Goal: Task Accomplishment & Management: Manage account settings

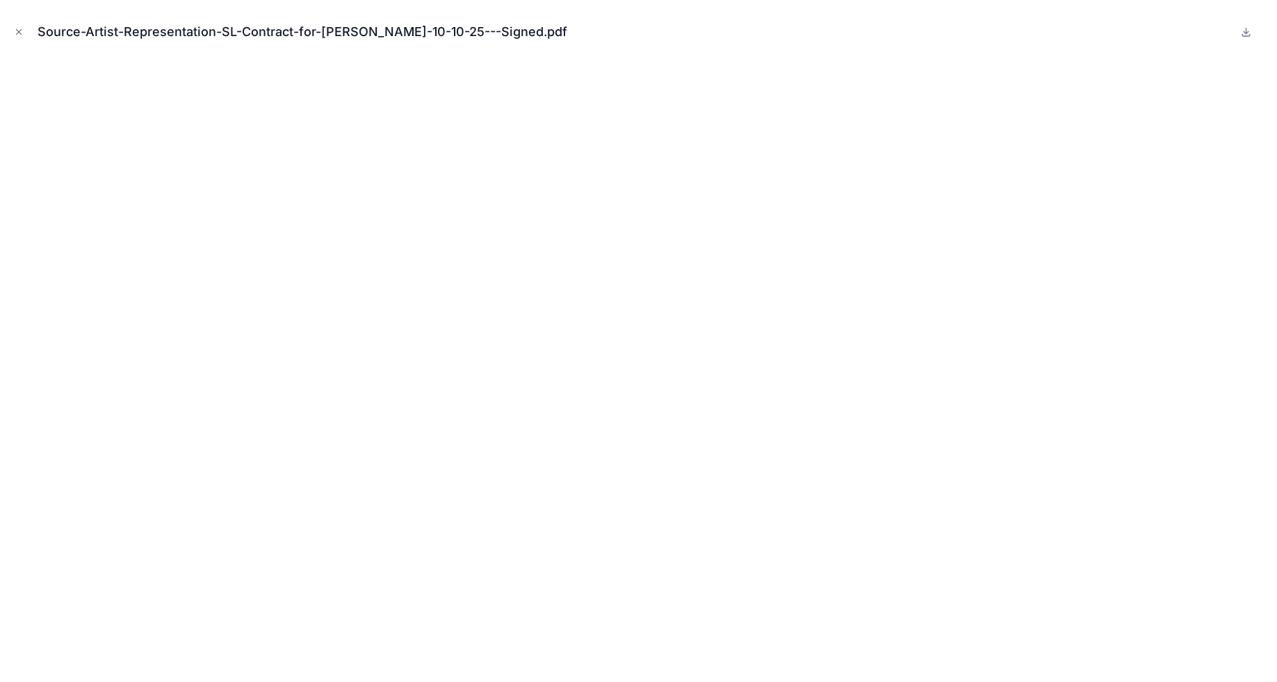
click at [13, 29] on button "Close modal" at bounding box center [18, 31] width 15 height 15
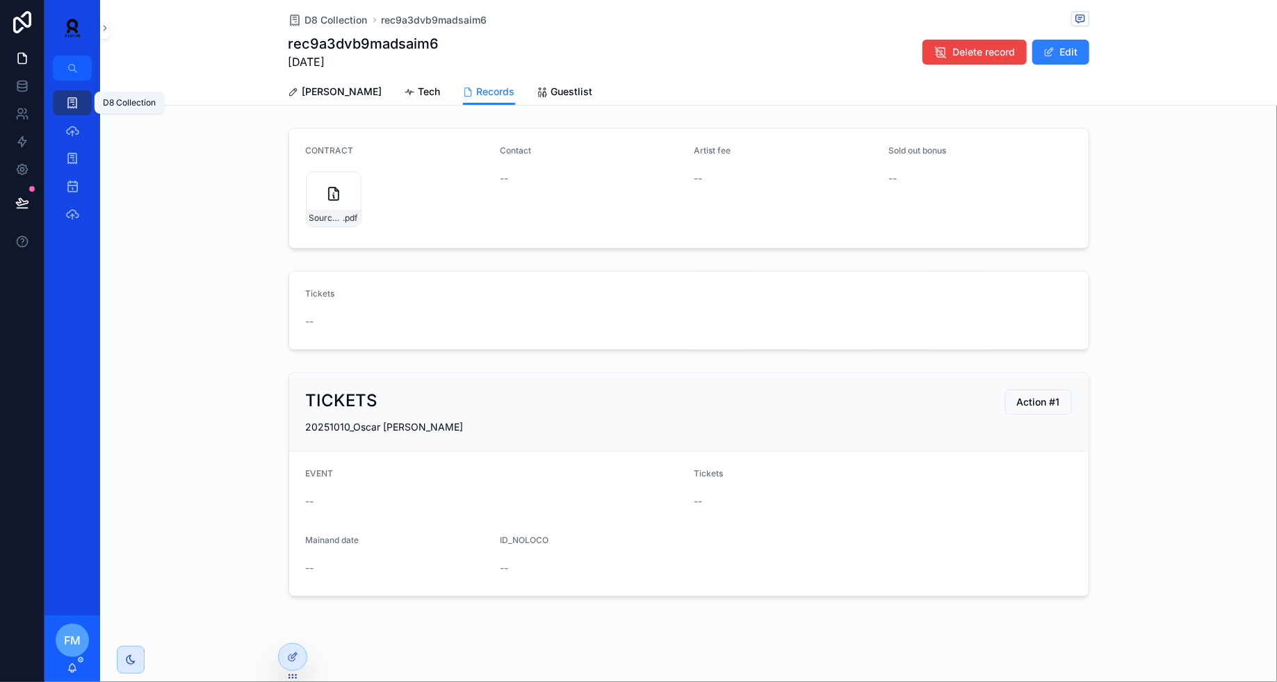
click at [70, 95] on div "D8 Collection" at bounding box center [72, 103] width 22 height 22
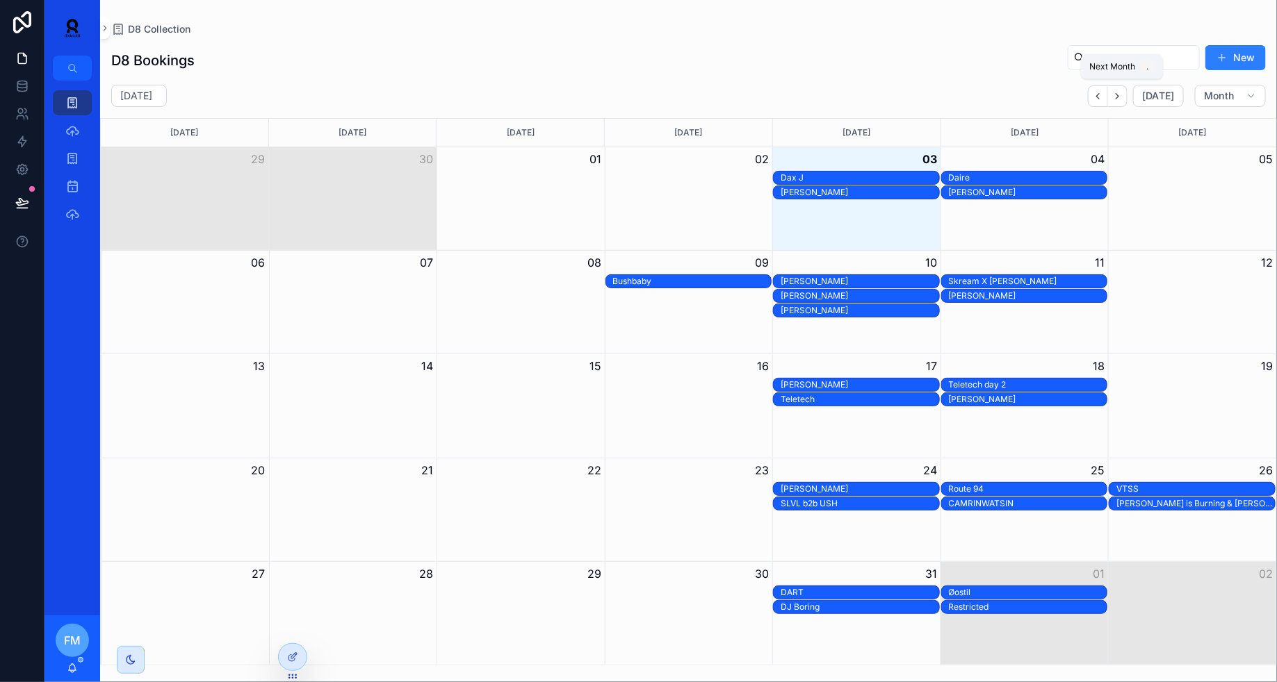
click at [1122, 97] on icon "Next" at bounding box center [1117, 96] width 10 height 10
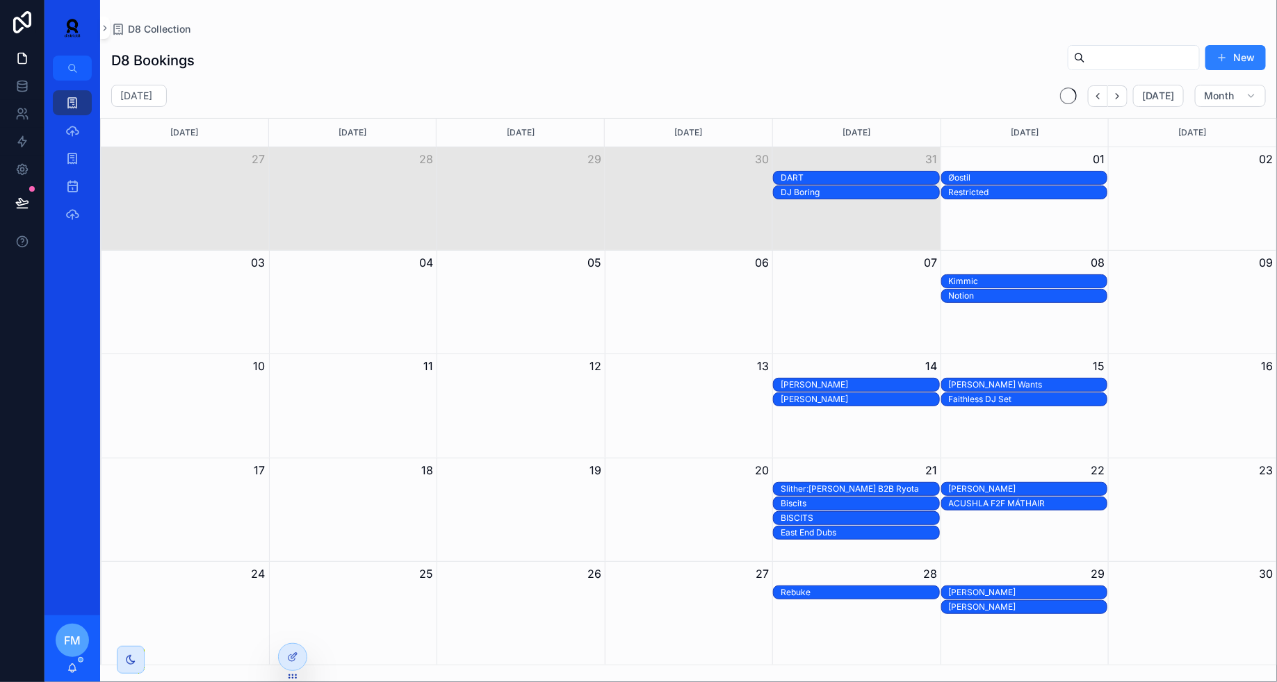
click at [1122, 97] on icon "Next" at bounding box center [1117, 96] width 10 height 10
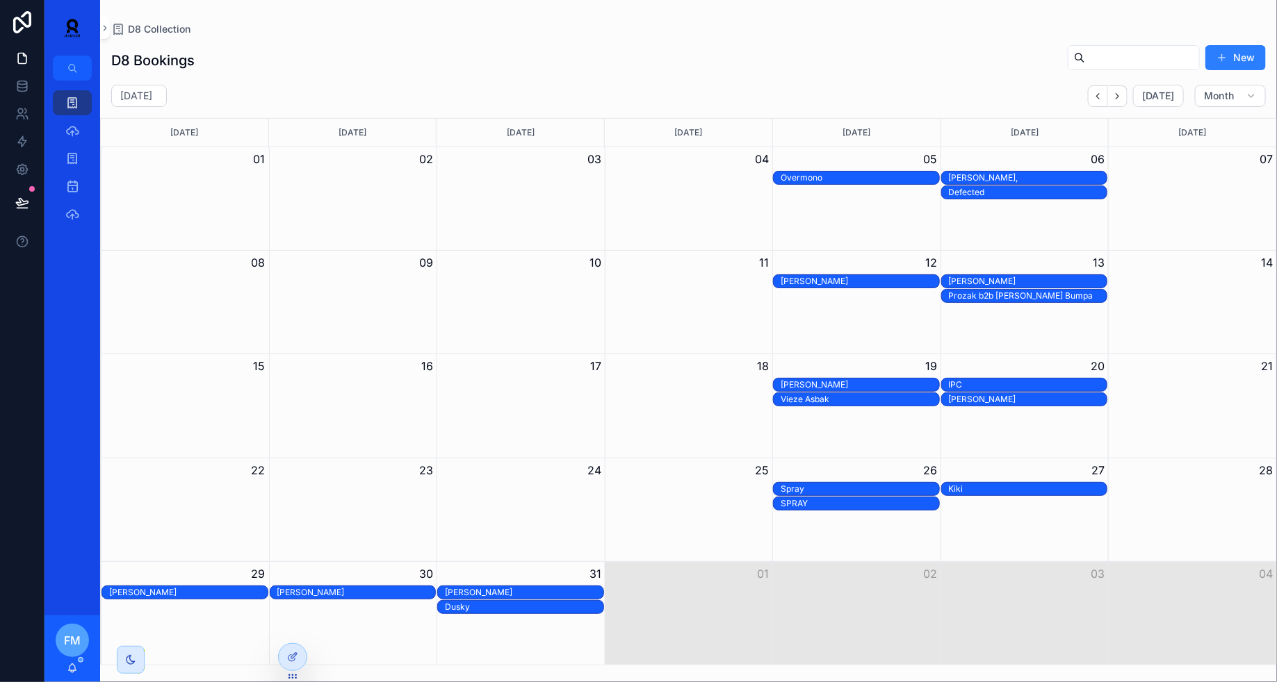
click at [997, 486] on div "Kiki" at bounding box center [1028, 489] width 158 height 11
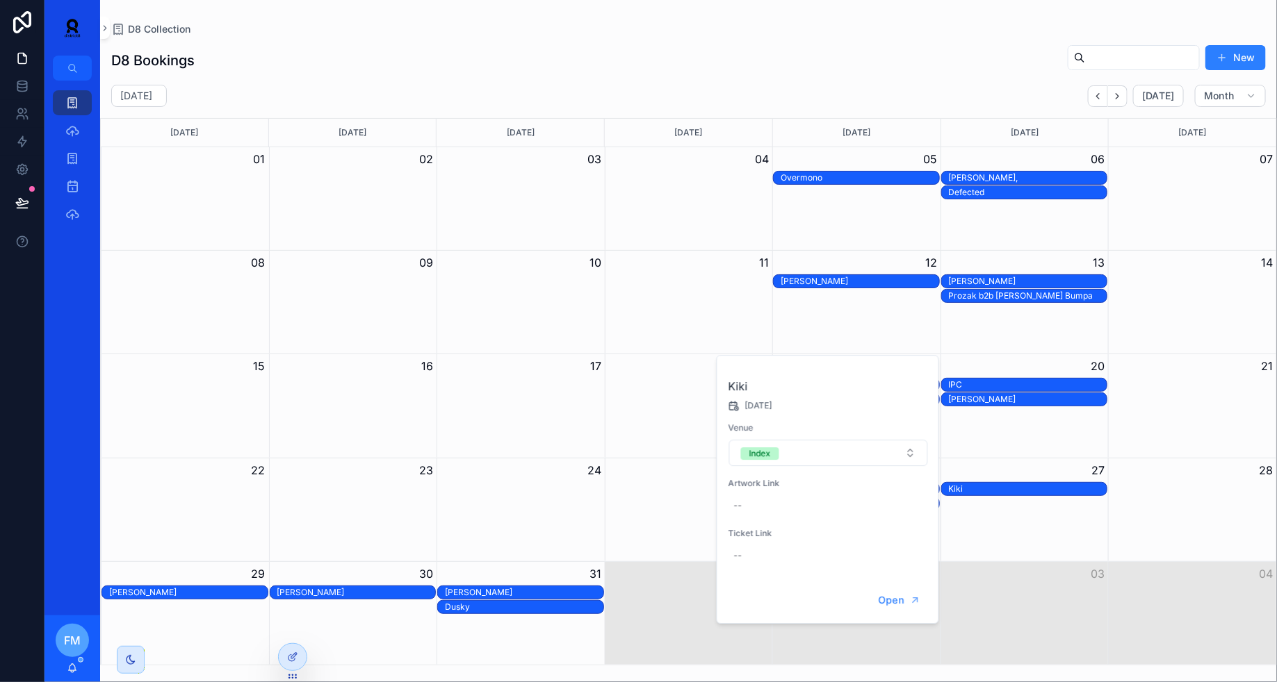
click at [997, 486] on div "Kiki" at bounding box center [1028, 489] width 158 height 11
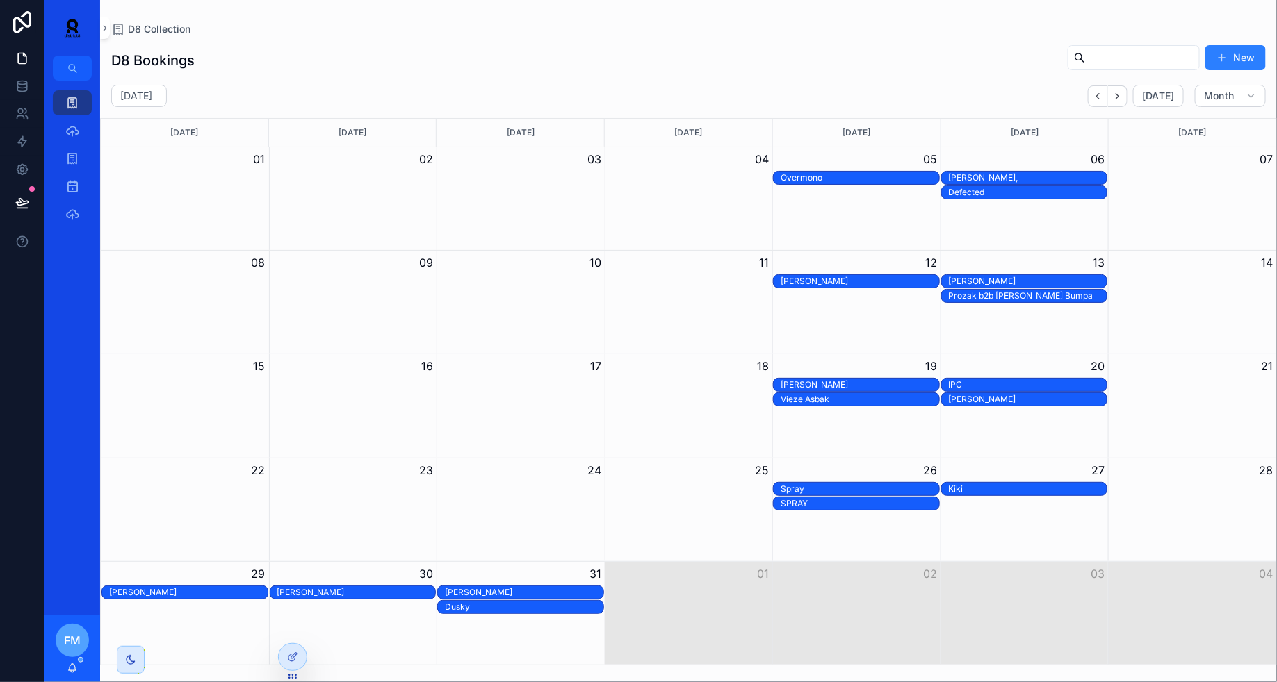
click at [997, 486] on div "Kiki" at bounding box center [1028, 489] width 158 height 11
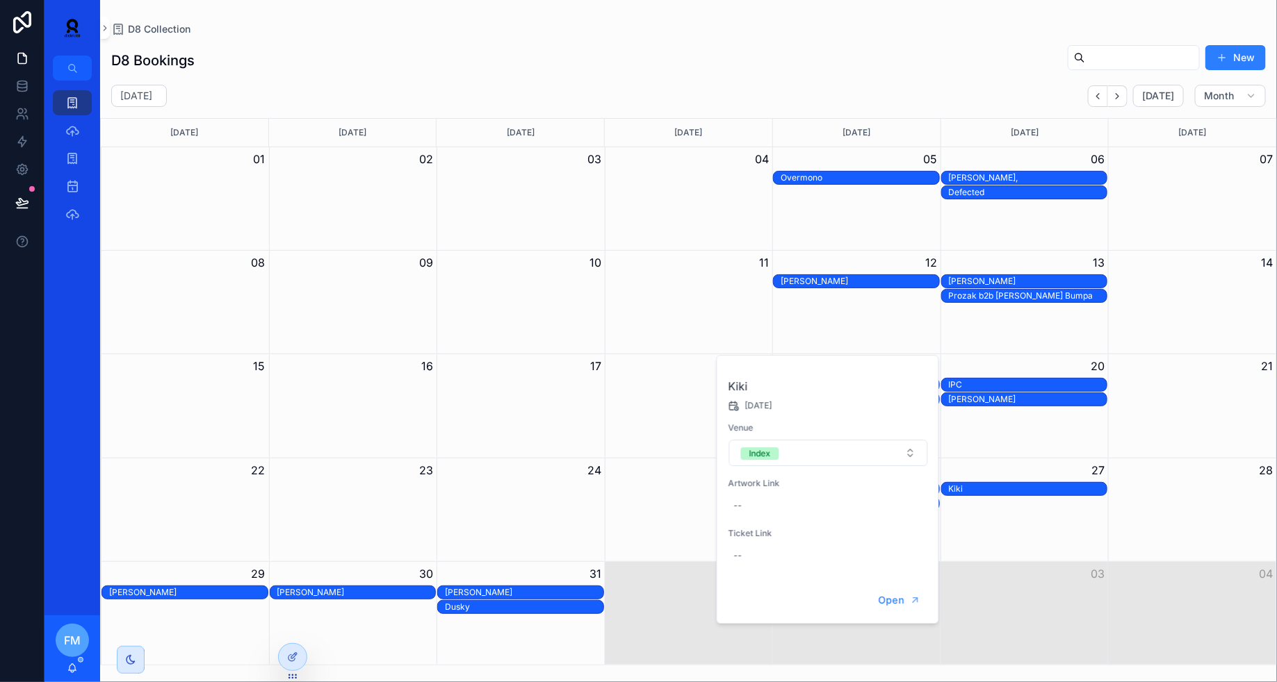
click at [890, 600] on span "Open" at bounding box center [891, 600] width 26 height 13
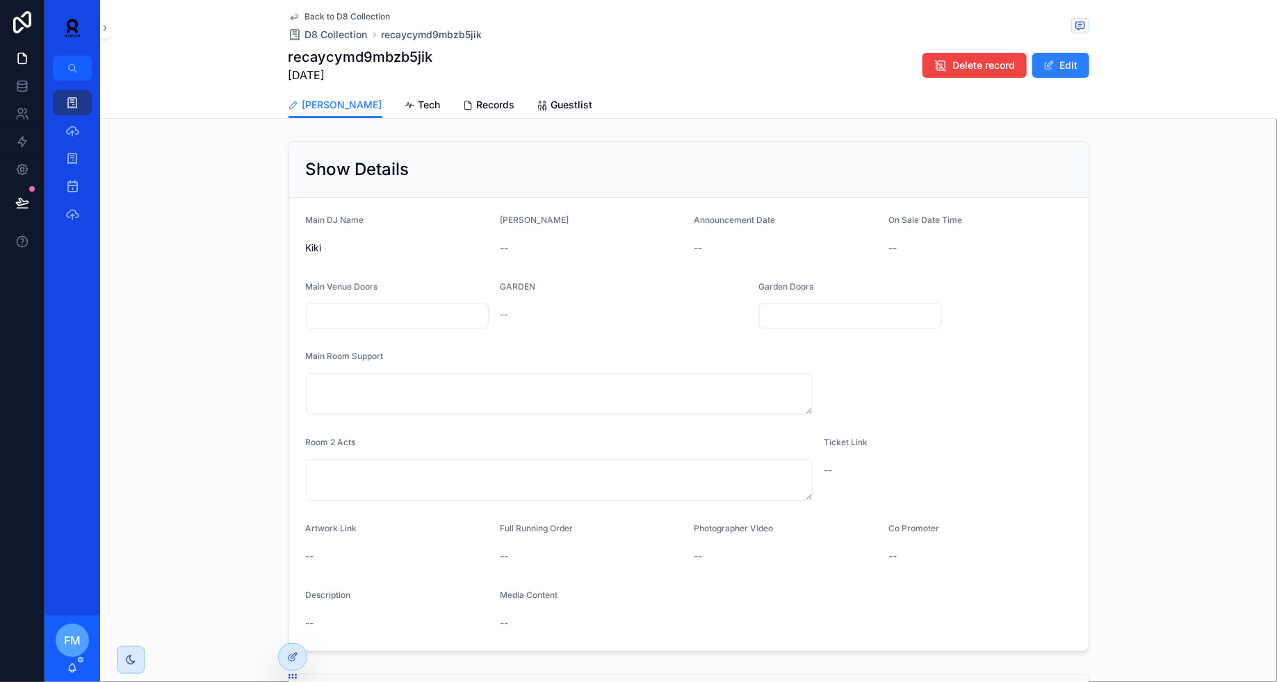
click at [463, 96] on link "Records" at bounding box center [489, 106] width 52 height 28
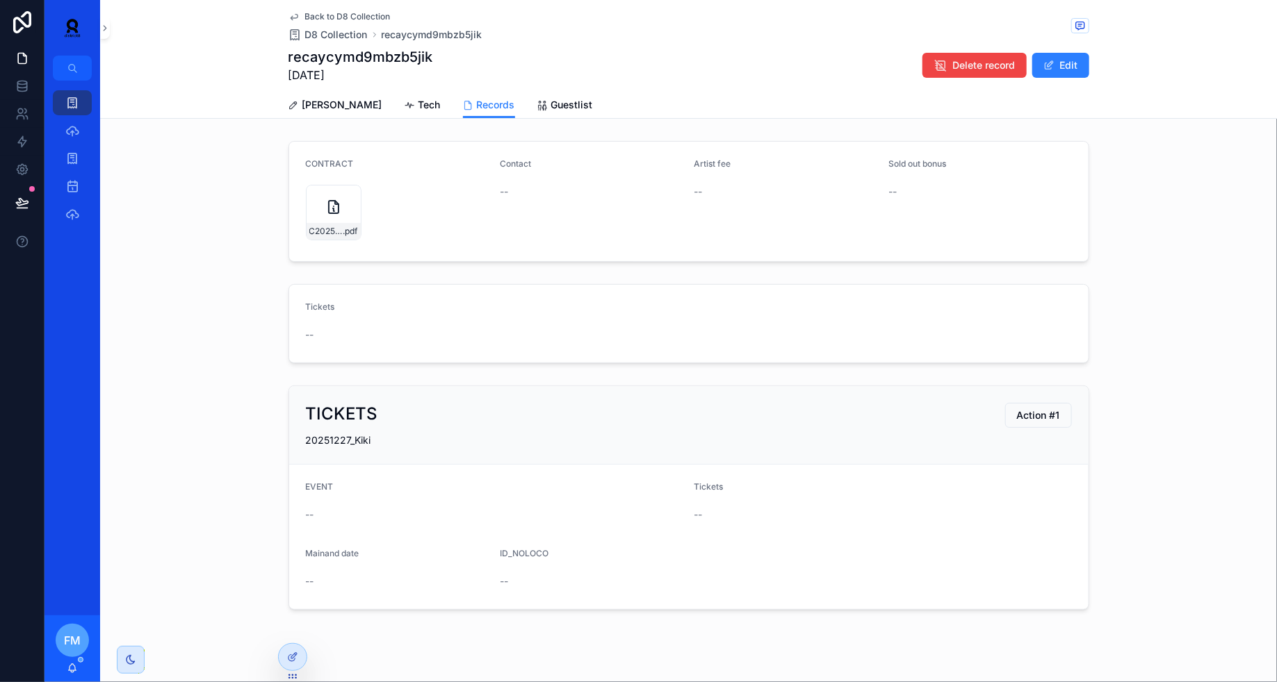
click at [308, 211] on div "C2025-1108---251227-Contract-KI_KI,-Index-[GEOGRAPHIC_DATA],-[GEOGRAPHIC_DATA],…" at bounding box center [334, 213] width 56 height 56
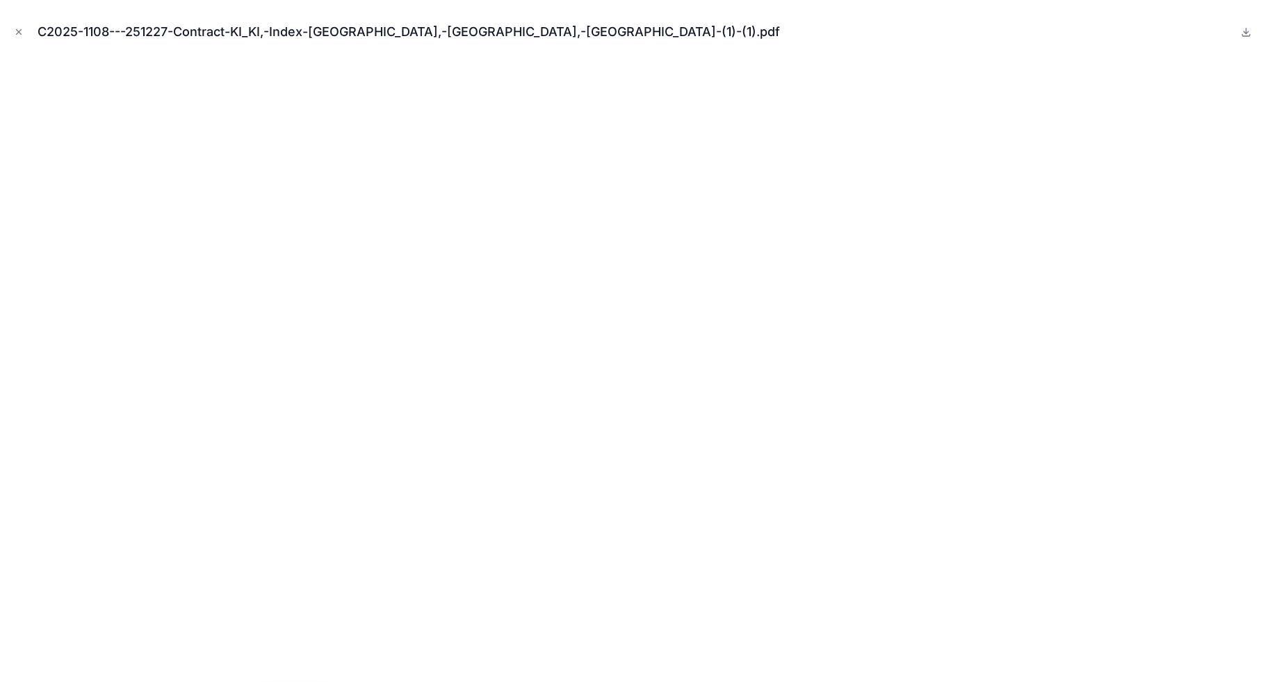
click at [19, 35] on icon "Close modal" at bounding box center [19, 32] width 10 height 10
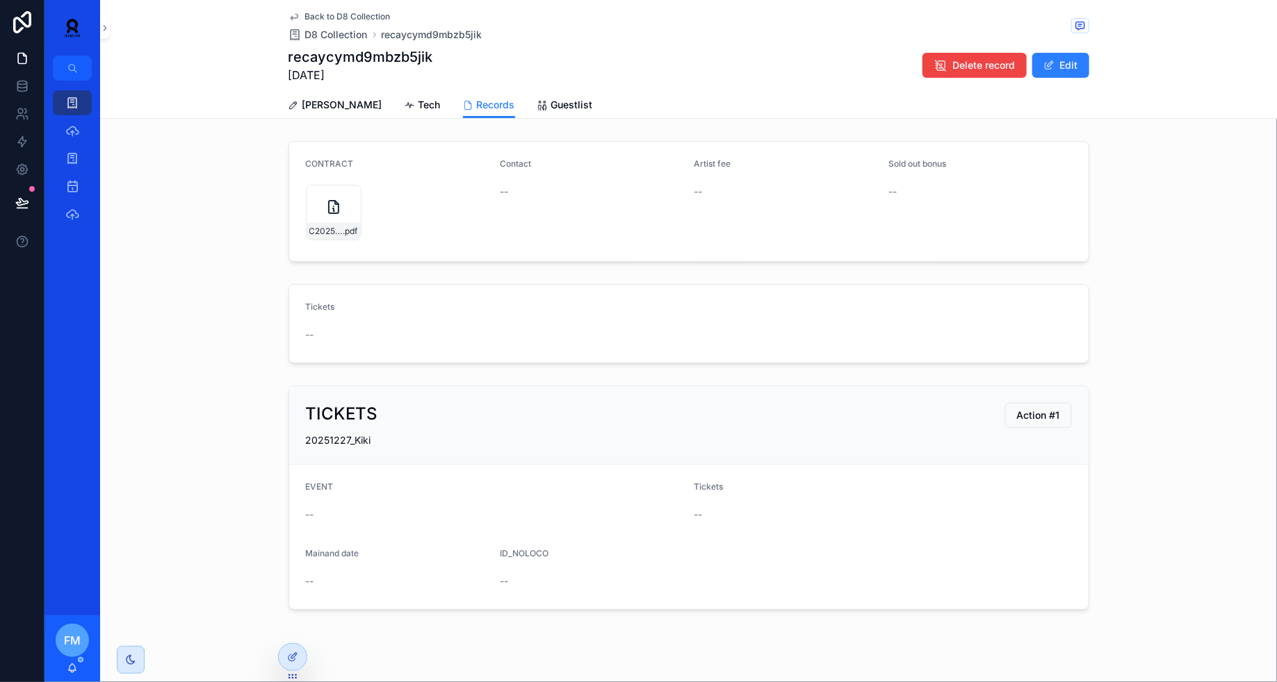
click at [320, 106] on span "[PERSON_NAME]" at bounding box center [342, 105] width 80 height 14
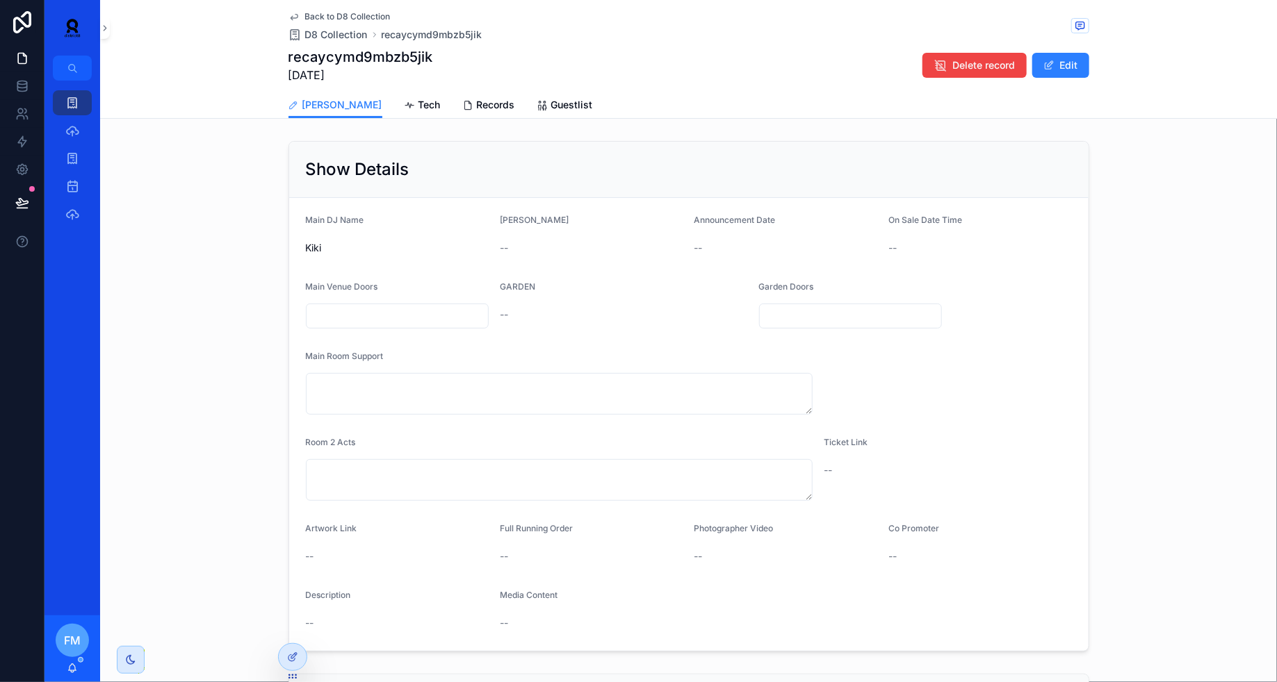
scroll to position [361, 0]
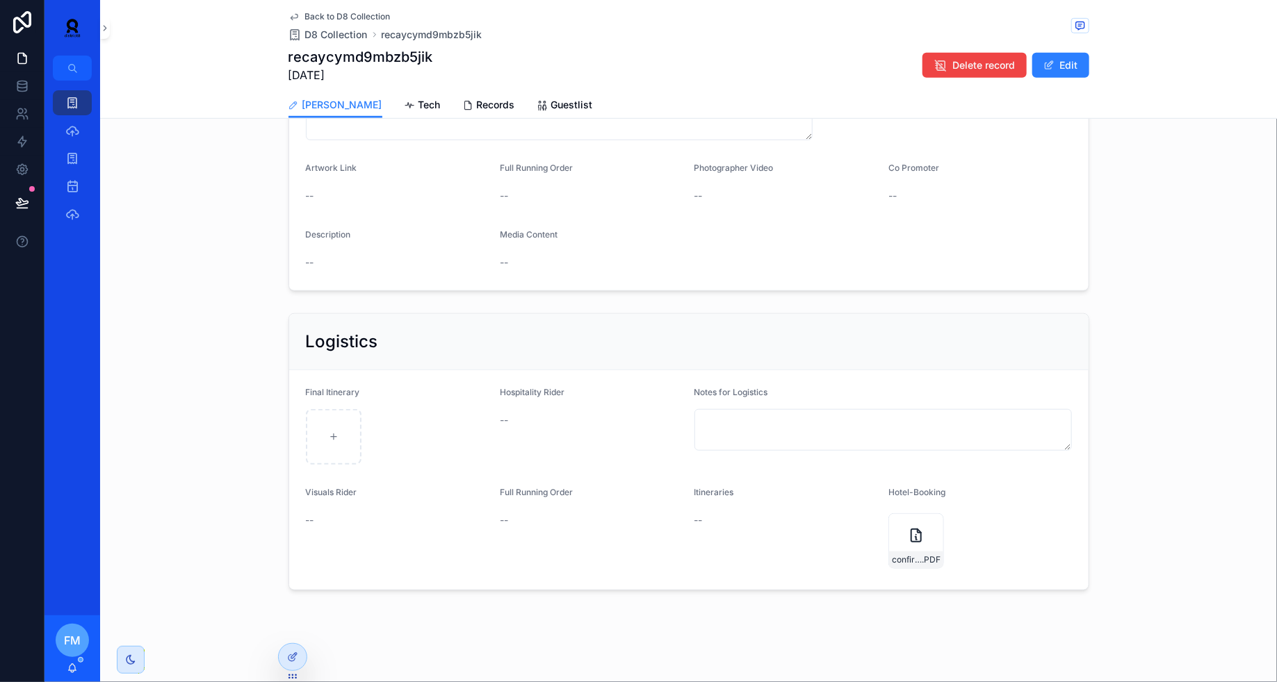
click at [1052, 74] on button "Edit" at bounding box center [1060, 65] width 57 height 25
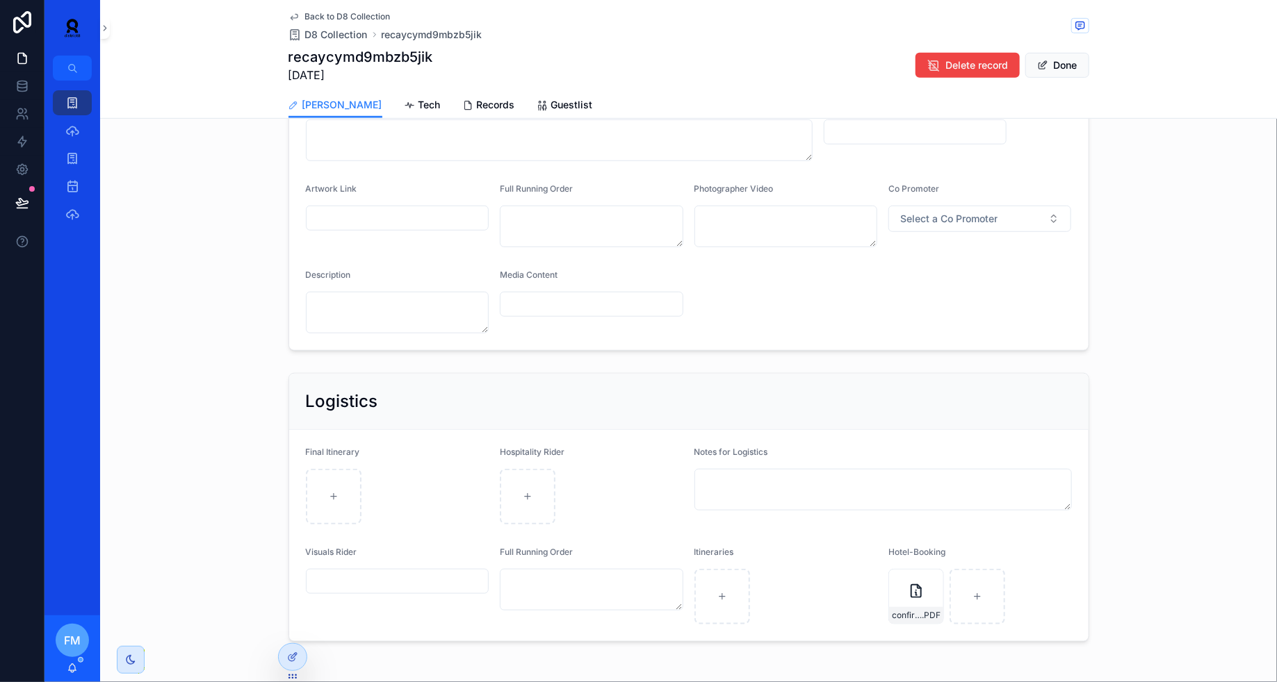
scroll to position [381, 0]
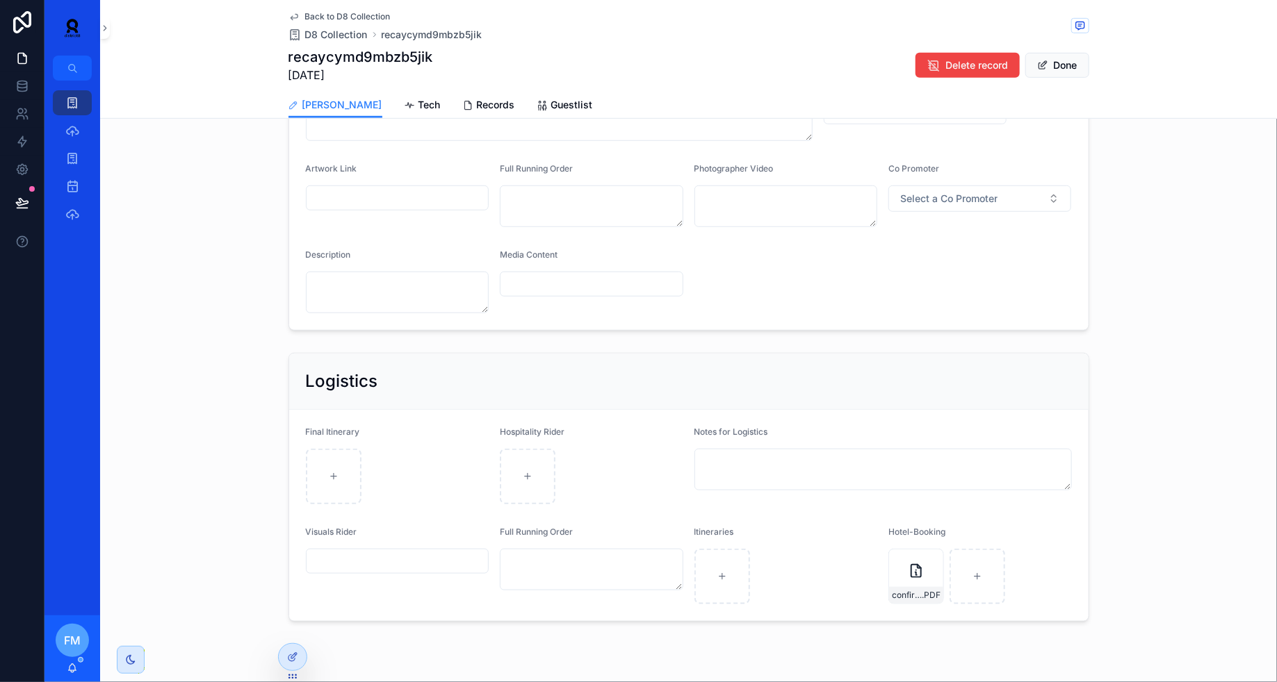
click at [902, 571] on div "confirmation_dylan_new_10151629 .PDF" at bounding box center [916, 577] width 56 height 56
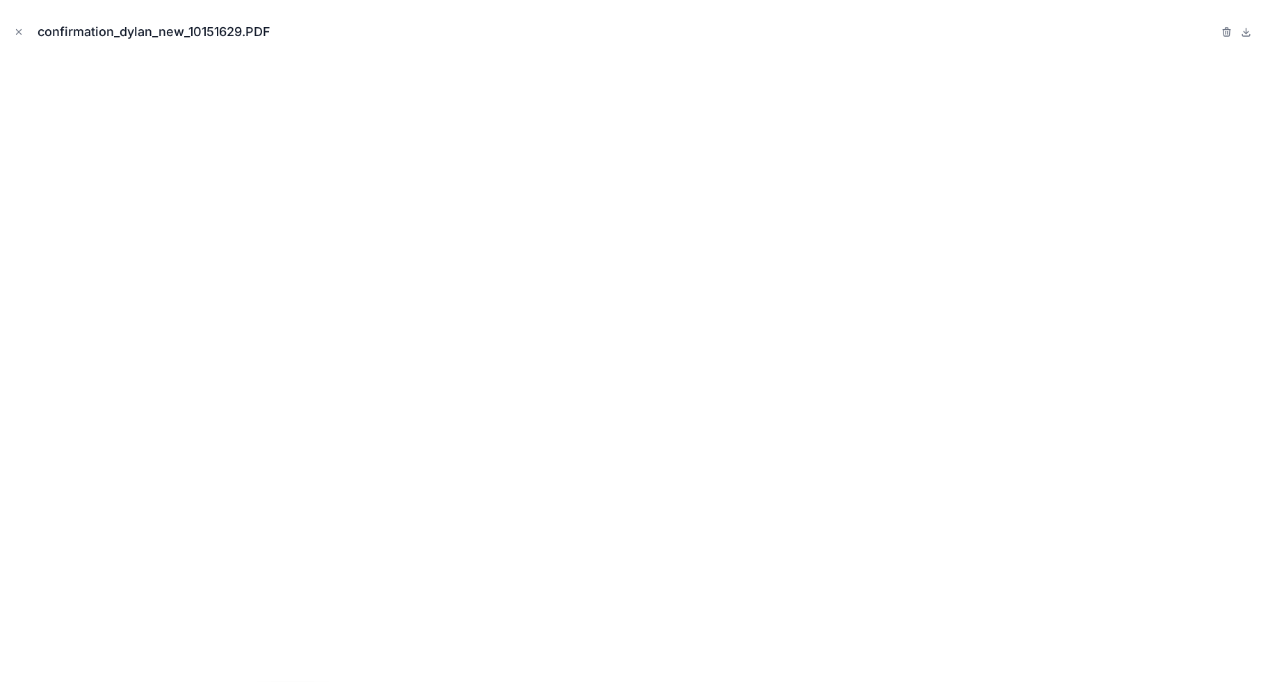
click at [1228, 33] on icon "button" at bounding box center [1226, 31] width 11 height 11
click at [1170, 39] on div "confirmation_dylan_new_10151629.PDF Confirm delete?" at bounding box center [638, 32] width 1254 height 42
click at [10, 32] on div "confirmation_dylan_new_10151629.PDF Confirm delete?" at bounding box center [638, 341] width 1277 height 682
click at [23, 33] on icon "Close modal" at bounding box center [19, 32] width 10 height 10
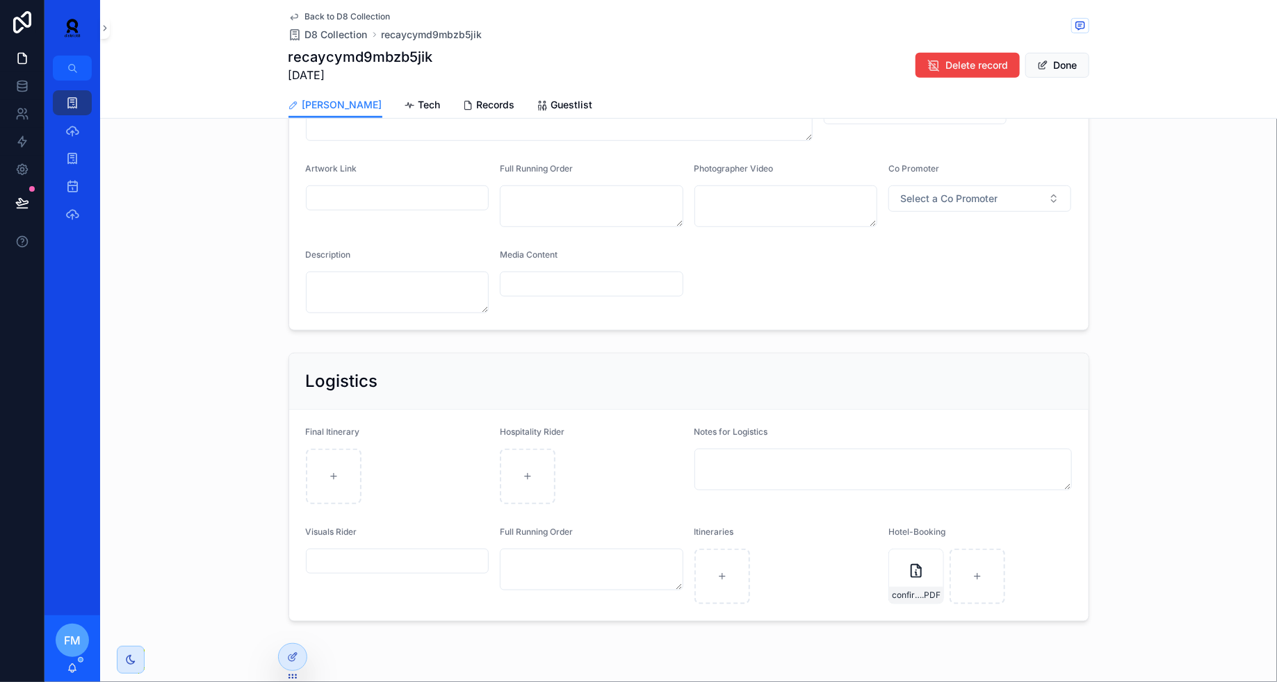
click at [0, 0] on icon "scrollable content" at bounding box center [0, 0] width 0 height 0
click at [950, 534] on icon "scrollable content" at bounding box center [947, 533] width 6 height 6
